Goal: Transaction & Acquisition: Purchase product/service

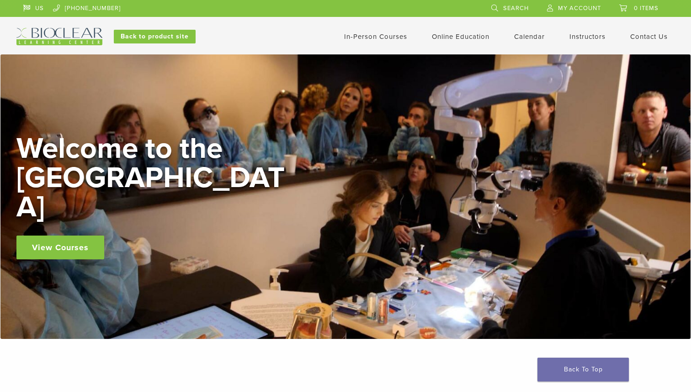
click at [393, 37] on link "In-Person Courses" at bounding box center [375, 36] width 63 height 8
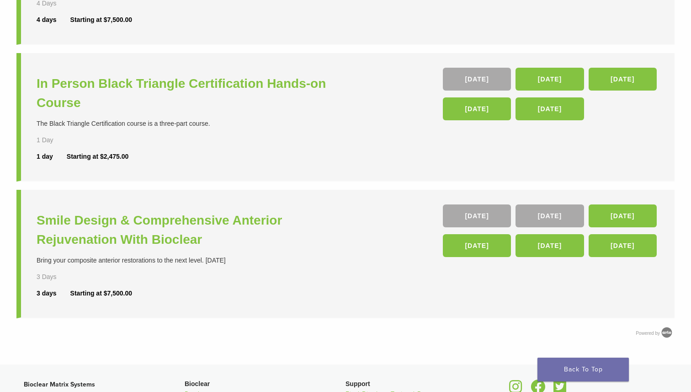
scroll to position [327, 0]
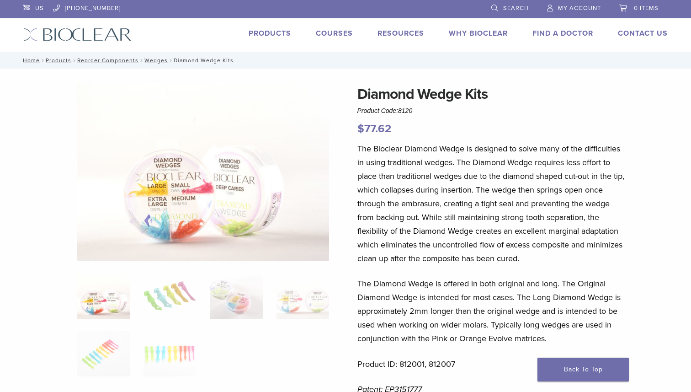
click at [274, 33] on link "Products" at bounding box center [270, 33] width 42 height 9
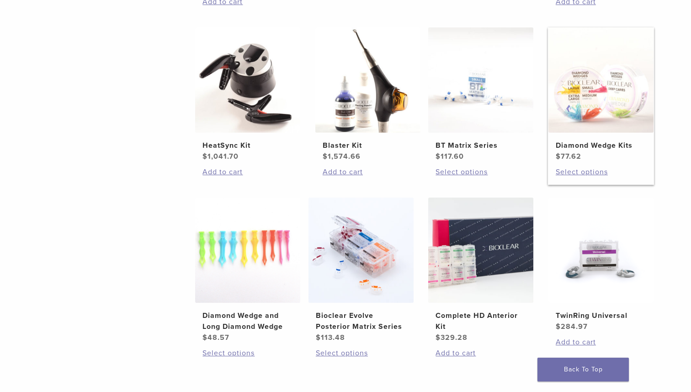
scroll to position [527, 0]
click at [256, 314] on h2 "Diamond Wedge and Long Diamond Wedge" at bounding box center [247, 320] width 90 height 22
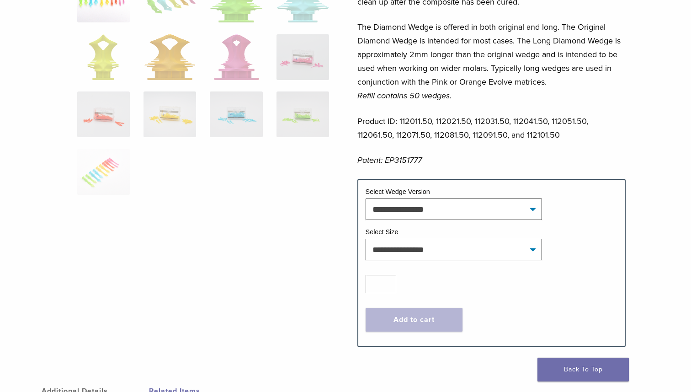
scroll to position [308, 0]
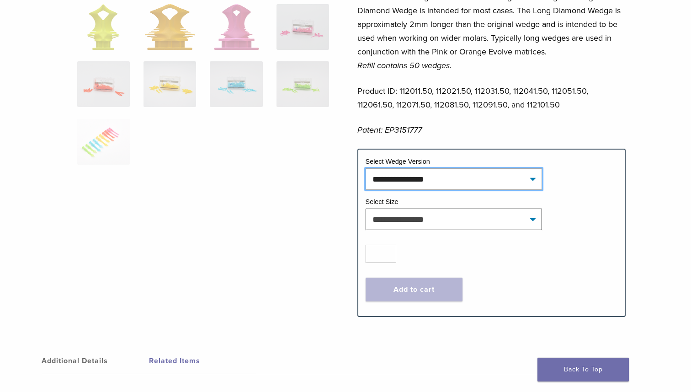
click at [437, 179] on select "**********" at bounding box center [454, 178] width 176 height 21
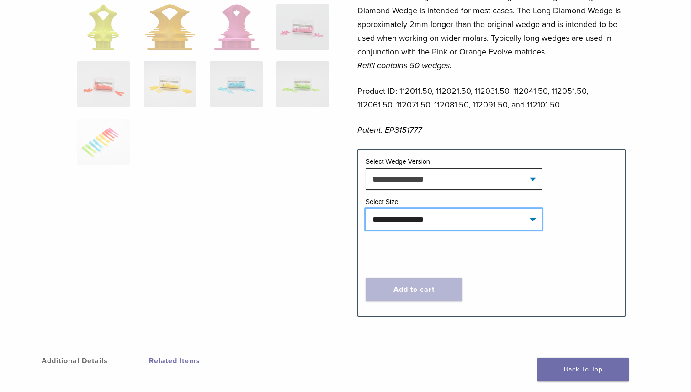
click at [455, 222] on select "**********" at bounding box center [454, 218] width 176 height 21
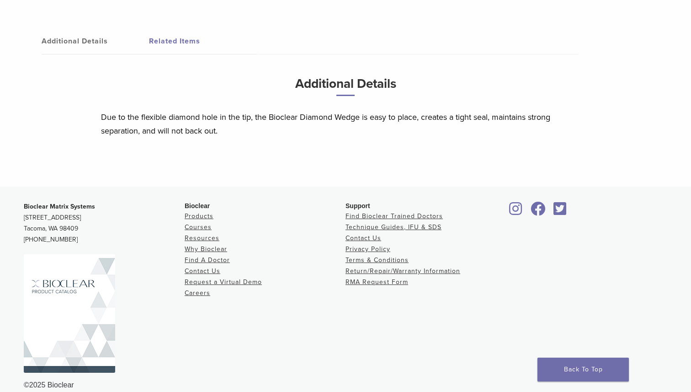
scroll to position [622, 0]
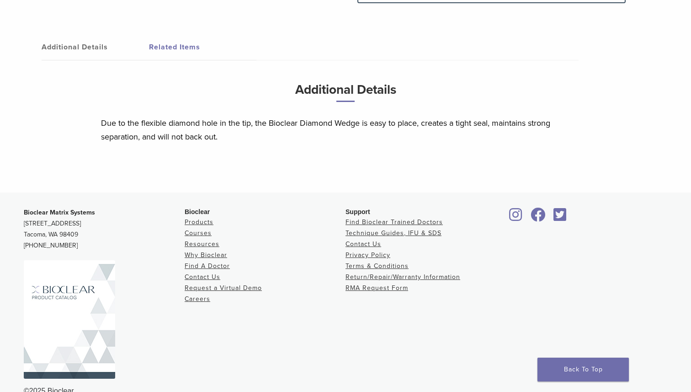
click at [183, 49] on link "Related Items" at bounding box center [202, 47] width 107 height 26
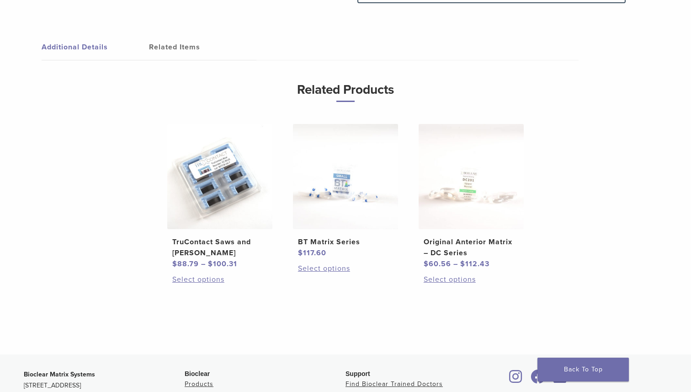
click at [106, 53] on link "Additional Details" at bounding box center [95, 47] width 107 height 26
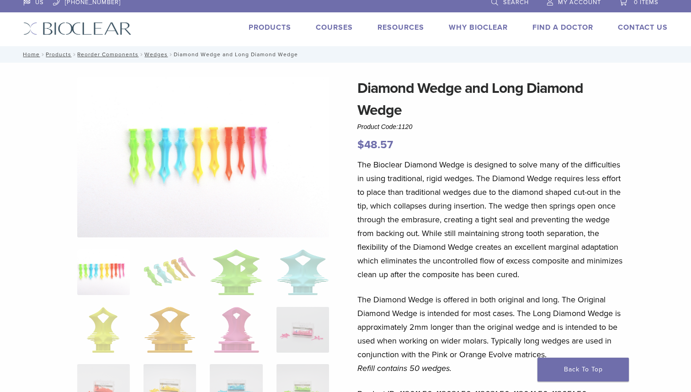
scroll to position [0, 0]
